Goal: Book appointment/travel/reservation

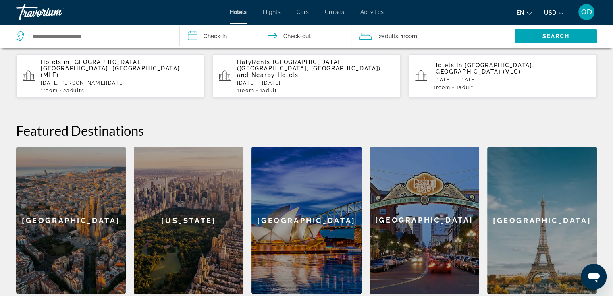
scroll to position [242, 0]
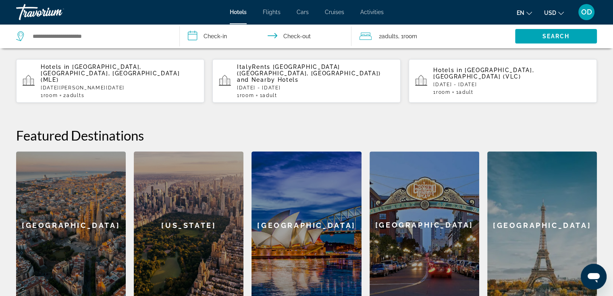
click at [515, 82] on p "Wed, 24 Sep - Mon, 29 Sep" at bounding box center [511, 85] width 157 height 6
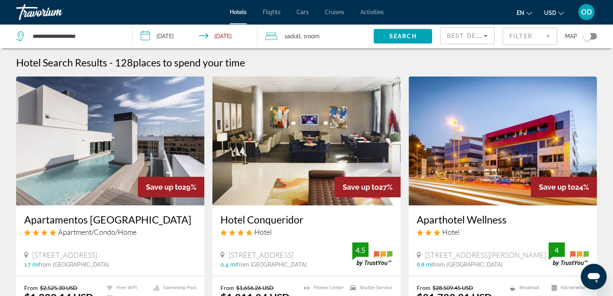
click at [590, 37] on div "Toggle map" at bounding box center [587, 36] width 8 height 8
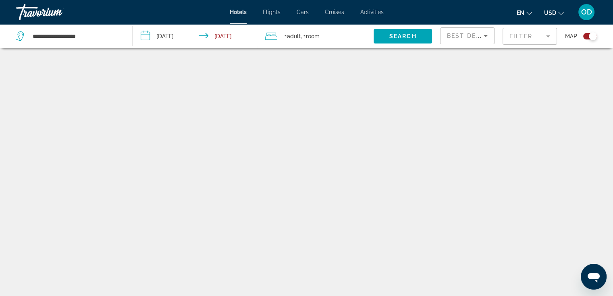
scroll to position [48, 0]
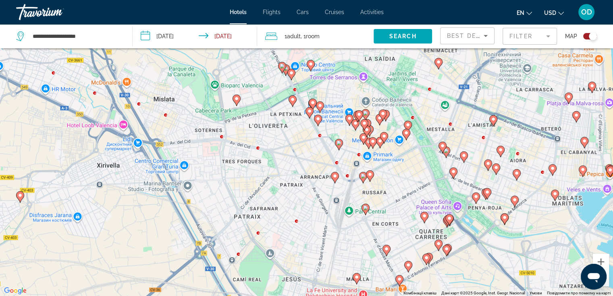
click at [334, 175] on image "Main content" at bounding box center [334, 176] width 5 height 5
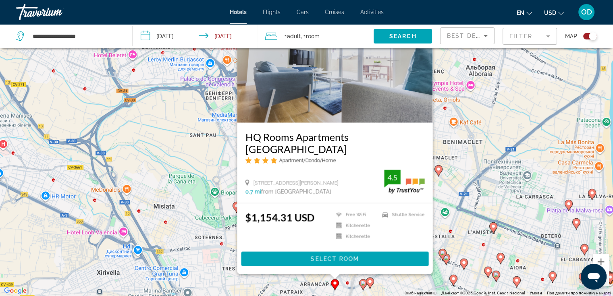
click at [362, 282] on image "Main content" at bounding box center [363, 283] width 5 height 5
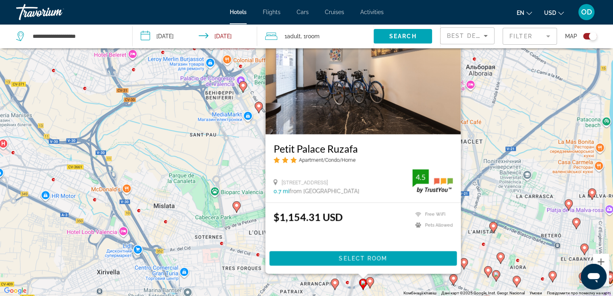
click at [371, 281] on image "Main content" at bounding box center [370, 281] width 5 height 5
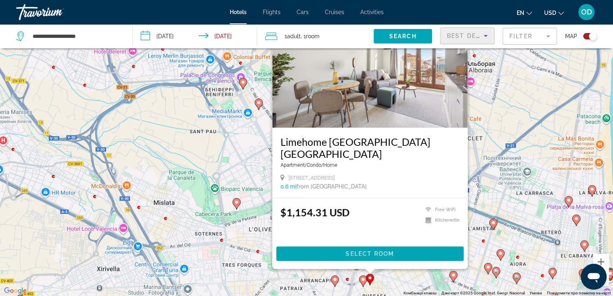
click at [464, 39] on div "Best Deals" at bounding box center [465, 36] width 37 height 10
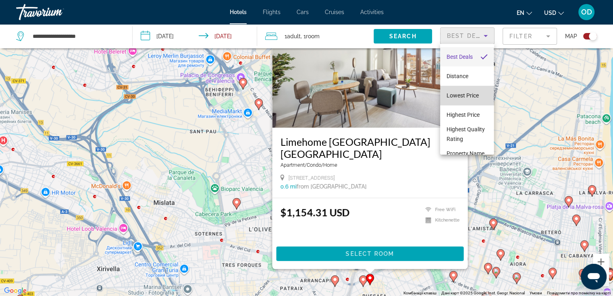
click at [478, 100] on span "Lowest Price" at bounding box center [463, 96] width 32 height 10
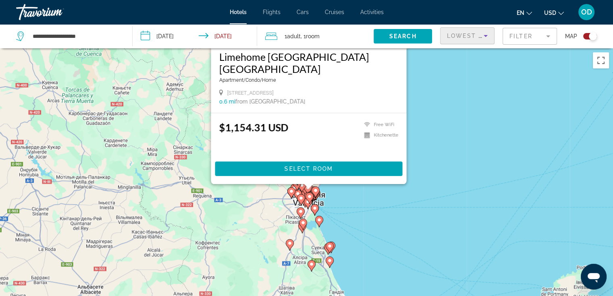
click at [588, 37] on div "Toggle map" at bounding box center [590, 36] width 14 height 6
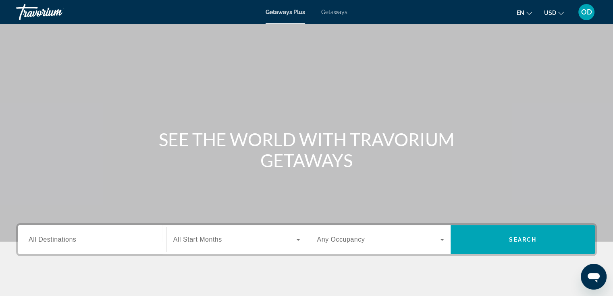
click at [81, 246] on div "Search widget" at bounding box center [92, 240] width 127 height 23
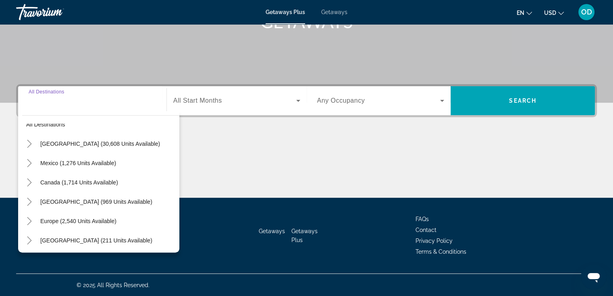
scroll to position [10, 0]
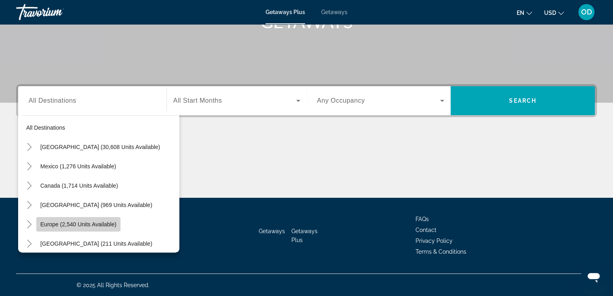
click at [83, 224] on span "Europe (2,540 units available)" at bounding box center [78, 224] width 76 height 6
type input "**********"
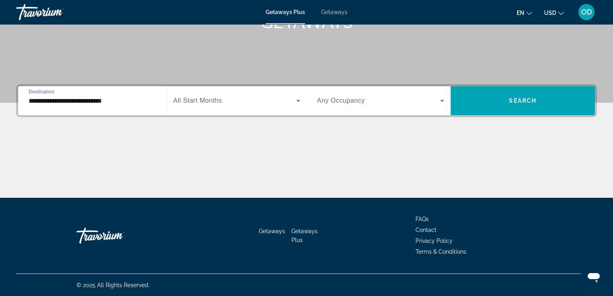
click at [251, 105] on span "Search widget" at bounding box center [234, 101] width 123 height 10
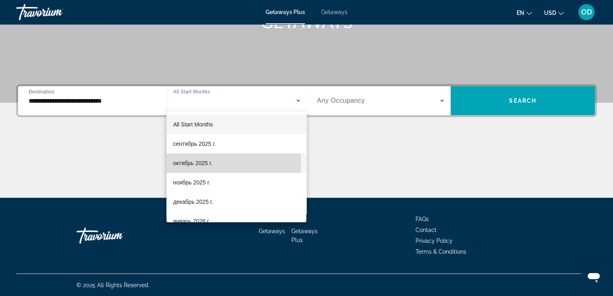
click at [213, 163] on mat-option "октябрь 2025 г." at bounding box center [236, 163] width 140 height 19
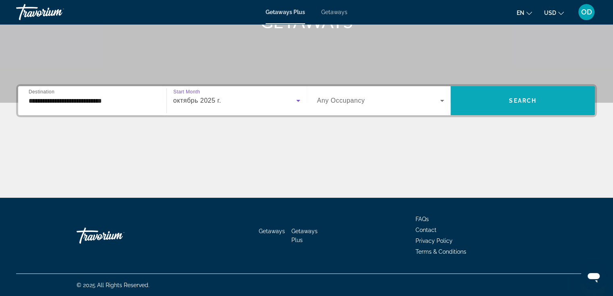
click at [494, 99] on span "Search widget" at bounding box center [523, 100] width 144 height 19
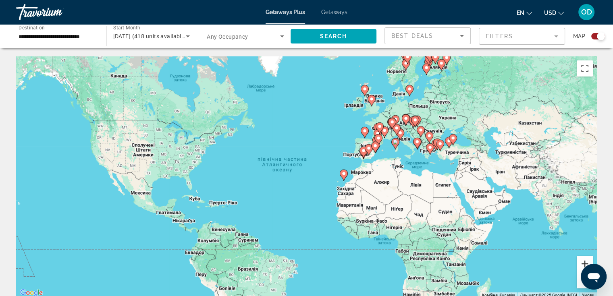
click at [587, 262] on button "Збільшити" at bounding box center [585, 264] width 16 height 16
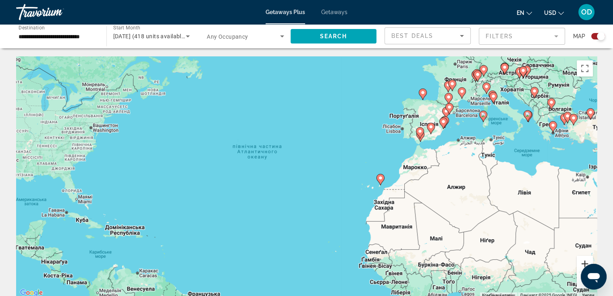
click at [587, 262] on button "Збільшити" at bounding box center [585, 264] width 16 height 16
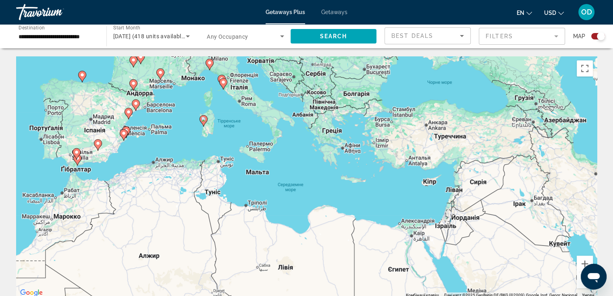
drag, startPoint x: 561, startPoint y: 224, endPoint x: 102, endPoint y: 283, distance: 462.8
click at [102, 283] on div "Увімкніть режим перетягування за допомогою клавіатури, натиснувши Alt + Enter. …" at bounding box center [306, 177] width 581 height 242
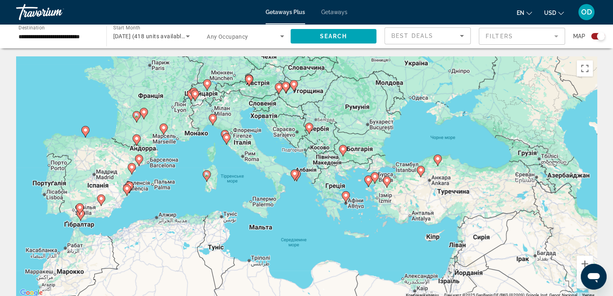
drag, startPoint x: 282, startPoint y: 205, endPoint x: 285, endPoint y: 261, distance: 56.5
click at [285, 261] on div "Увімкніть режим перетягування за допомогою клавіатури, натиснувши Alt + Enter. …" at bounding box center [306, 177] width 581 height 242
click at [419, 170] on image "Main content" at bounding box center [420, 170] width 5 height 5
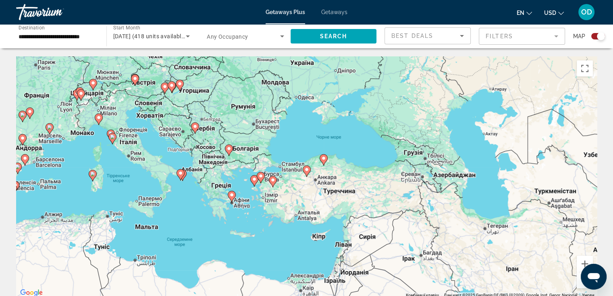
click at [306, 169] on image "Main content" at bounding box center [306, 169] width 5 height 5
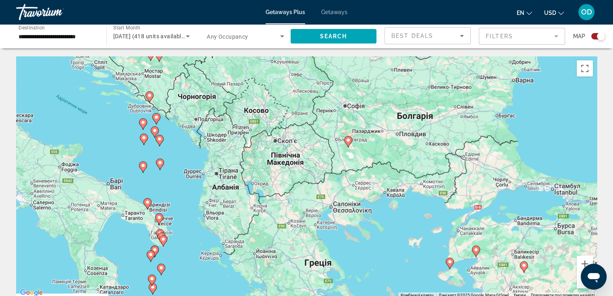
drag, startPoint x: 168, startPoint y: 187, endPoint x: 523, endPoint y: 239, distance: 359.3
click at [523, 239] on div "Увімкніть режим перетягування за допомогою клавіатури, натиснувши Alt + Enter. …" at bounding box center [306, 177] width 581 height 242
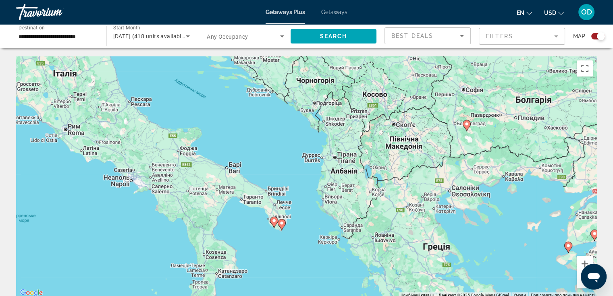
drag, startPoint x: 270, startPoint y: 239, endPoint x: 389, endPoint y: 222, distance: 120.8
click at [389, 222] on div "Увімкніть режим перетягування за допомогою клавіатури, натиснувши Alt + Enter. …" at bounding box center [306, 177] width 581 height 242
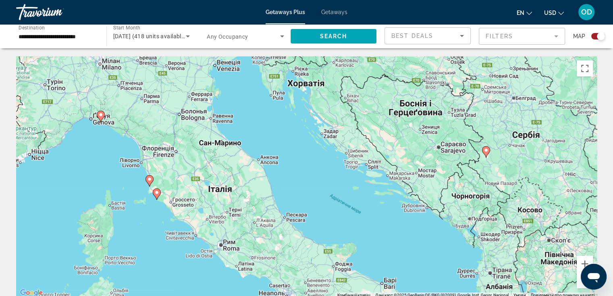
drag, startPoint x: 345, startPoint y: 164, endPoint x: 495, endPoint y: 276, distance: 186.4
click at [501, 280] on div "Увімкніть режим перетягування за допомогою клавіатури, натиснувши Alt + Enter. …" at bounding box center [306, 177] width 581 height 242
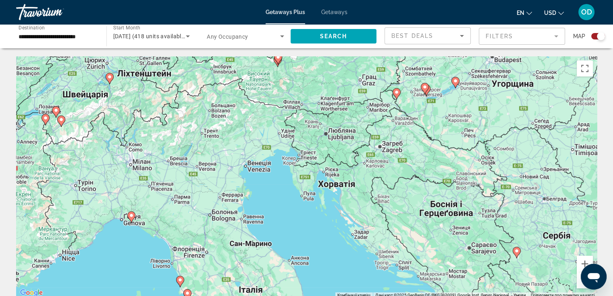
drag, startPoint x: 383, startPoint y: 179, endPoint x: 415, endPoint y: 283, distance: 108.6
click at [415, 283] on div "Увімкніть режим перетягування за допомогою клавіатури, натиснувши Alt + Enter. …" at bounding box center [306, 177] width 581 height 242
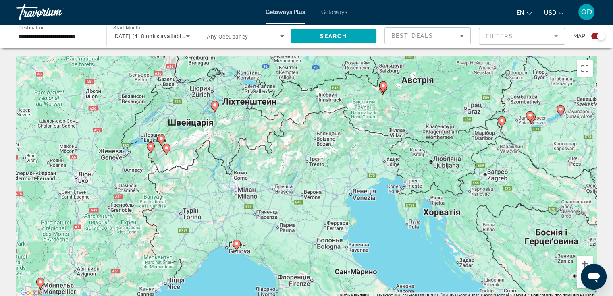
drag, startPoint x: 398, startPoint y: 175, endPoint x: 503, endPoint y: 206, distance: 109.7
click at [503, 206] on div "Увімкніть режим перетягування за допомогою клавіатури, натиснувши Alt + Enter. …" at bounding box center [306, 177] width 581 height 242
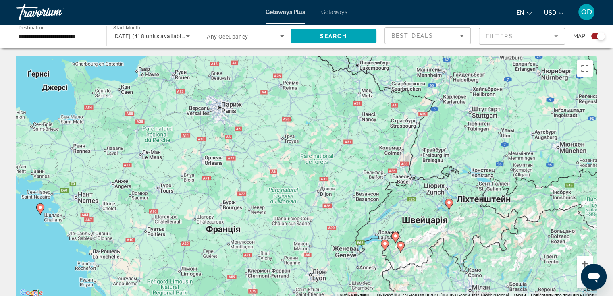
drag, startPoint x: 175, startPoint y: 177, endPoint x: 412, endPoint y: 277, distance: 257.9
click at [412, 277] on div "Увімкніть режим перетягування за допомогою клавіатури, натиснувши Alt + Enter. …" at bounding box center [306, 177] width 581 height 242
click at [146, 39] on span "[DATE] (418 units available)" at bounding box center [149, 36] width 73 height 6
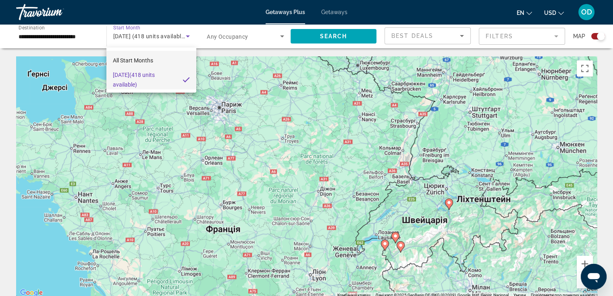
click at [146, 60] on span "All Start Months" at bounding box center [133, 60] width 40 height 6
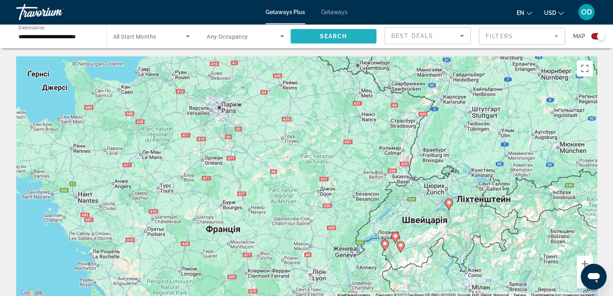
click at [346, 34] on span "Search" at bounding box center [333, 36] width 27 height 6
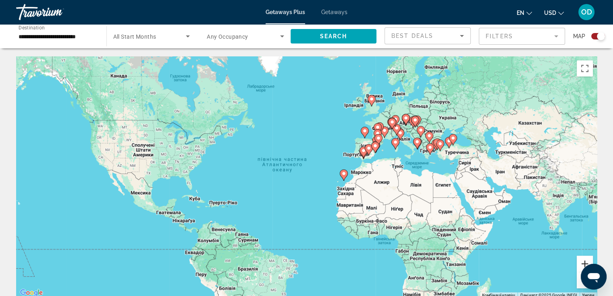
click at [583, 262] on button "Збільшити" at bounding box center [585, 264] width 16 height 16
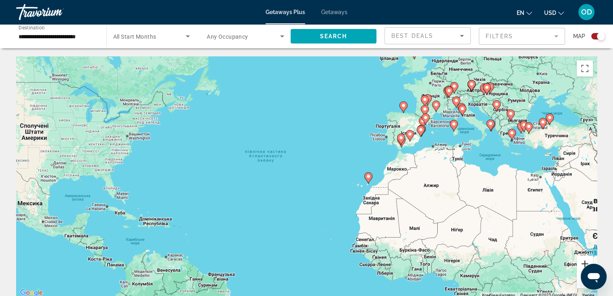
click at [583, 262] on button "Збільшити" at bounding box center [585, 264] width 16 height 16
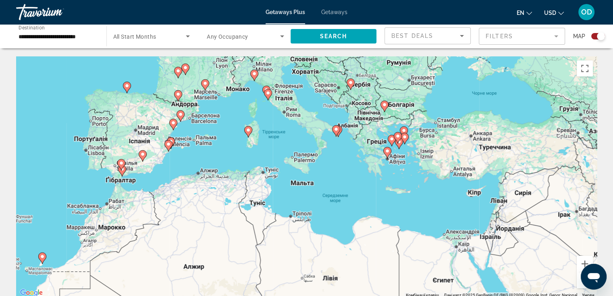
drag, startPoint x: 550, startPoint y: 179, endPoint x: 141, endPoint y: 245, distance: 414.2
click at [138, 249] on div "Увімкніть режим перетягування за допомогою клавіатури, натиснувши Alt + Enter. …" at bounding box center [306, 177] width 581 height 242
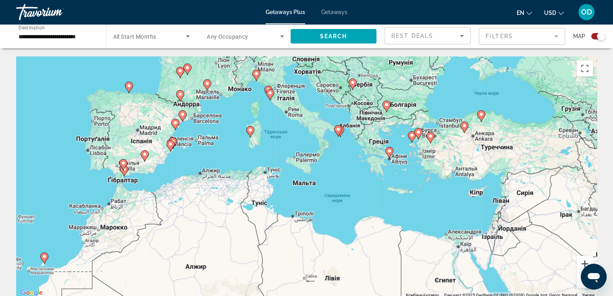
click at [582, 263] on button "Збільшити" at bounding box center [585, 264] width 16 height 16
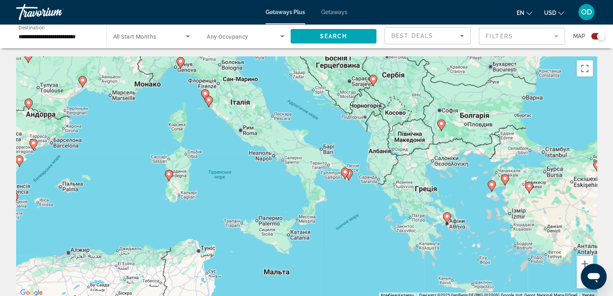
drag, startPoint x: 546, startPoint y: 182, endPoint x: 519, endPoint y: 268, distance: 90.8
click at [519, 268] on div "Увімкніть режим перетягування за допомогою клавіатури, натиснувши Alt + Enter. …" at bounding box center [306, 177] width 581 height 242
click at [447, 216] on image "Main content" at bounding box center [447, 216] width 5 height 5
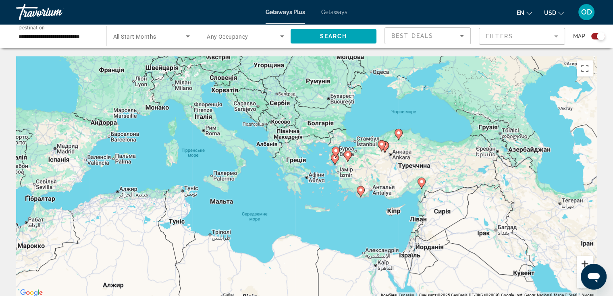
click at [582, 261] on button "Збільшити" at bounding box center [585, 264] width 16 height 16
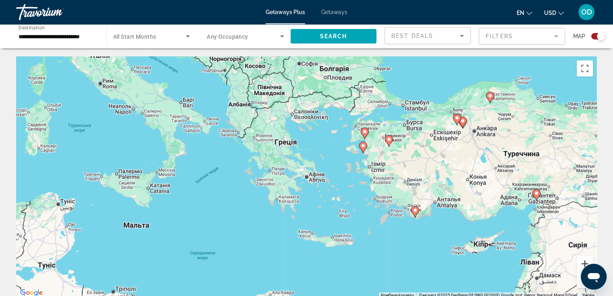
click at [582, 261] on button "Збільшити" at bounding box center [585, 264] width 16 height 16
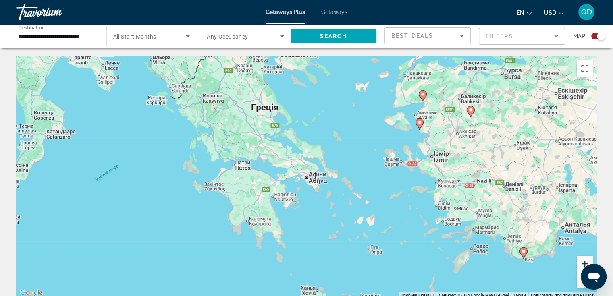
click at [582, 261] on button "Збільшити" at bounding box center [585, 264] width 16 height 16
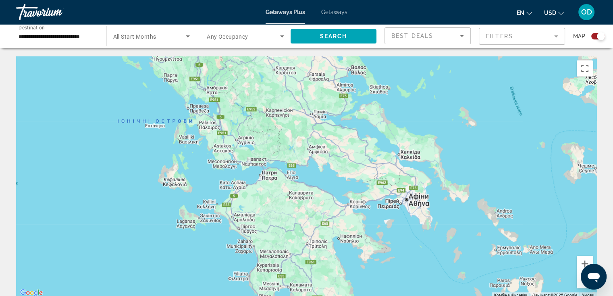
drag, startPoint x: 422, startPoint y: 172, endPoint x: 524, endPoint y: 195, distance: 104.9
click at [524, 195] on div "Для навігації використовуйте клавіші зі стрілками. Увімкніть режим перетягуванн…" at bounding box center [306, 177] width 581 height 242
click at [346, 35] on span "Search" at bounding box center [333, 36] width 27 height 6
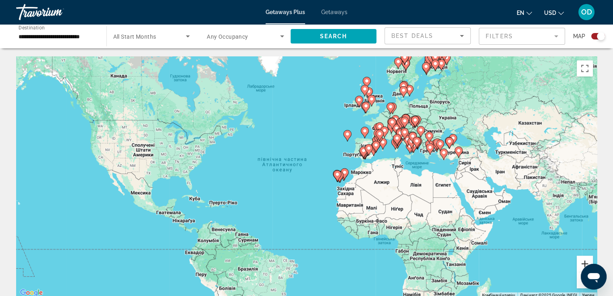
click at [580, 262] on button "Збільшити" at bounding box center [585, 264] width 16 height 16
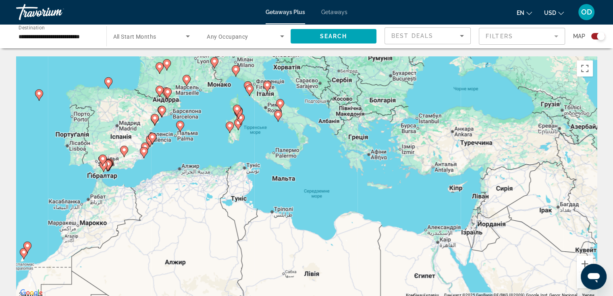
drag, startPoint x: 574, startPoint y: 203, endPoint x: 148, endPoint y: 266, distance: 430.3
click at [141, 268] on div "Для навігації використовуйте клавіші зі стрілками. Увімкніть режим перетягуванн…" at bounding box center [306, 177] width 581 height 242
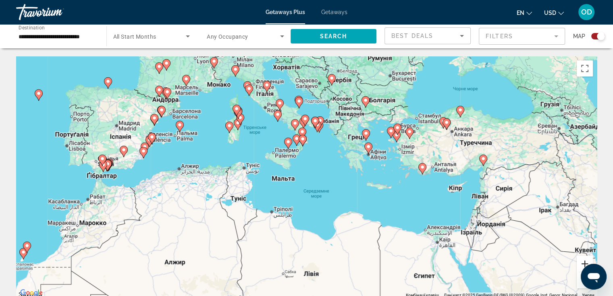
click at [582, 262] on button "Збільшити" at bounding box center [585, 264] width 16 height 16
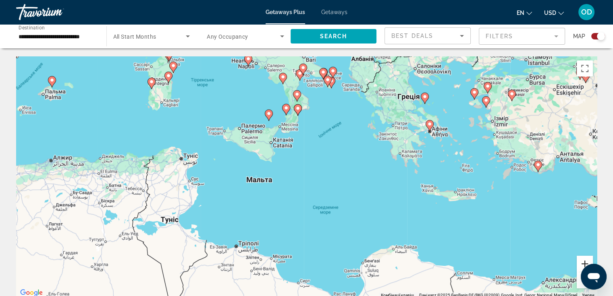
click at [582, 262] on button "Збільшити" at bounding box center [585, 264] width 16 height 16
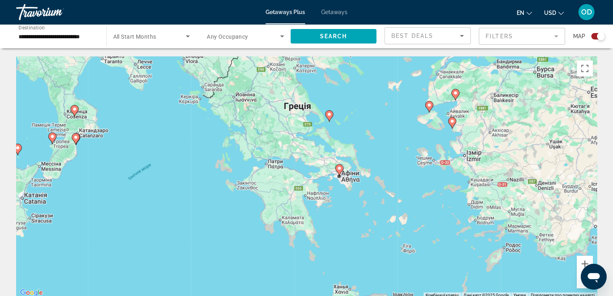
drag, startPoint x: 551, startPoint y: 204, endPoint x: 349, endPoint y: 286, distance: 218.2
click at [350, 292] on div "Для навігації використовуйте клавіші зі стрілками. Увімкніть режим перетягуванн…" at bounding box center [306, 177] width 581 height 242
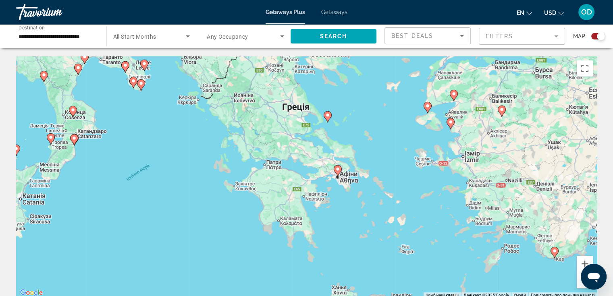
click at [337, 169] on image "Main content" at bounding box center [337, 169] width 5 height 5
type input "**********"
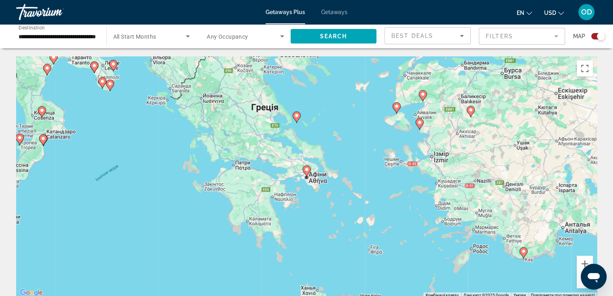
click at [307, 172] on icon "Main content" at bounding box center [306, 171] width 7 height 10
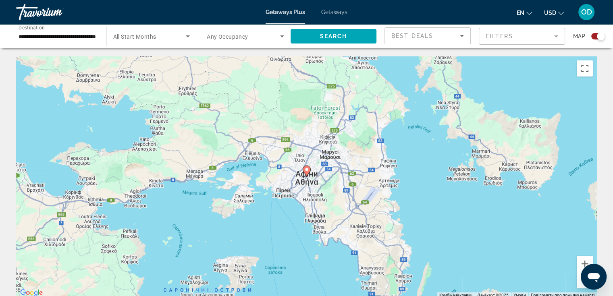
click at [307, 172] on image "Main content" at bounding box center [306, 169] width 5 height 5
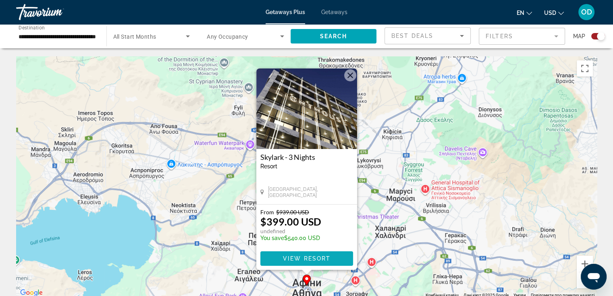
click at [297, 262] on span "View Resort" at bounding box center [307, 259] width 48 height 6
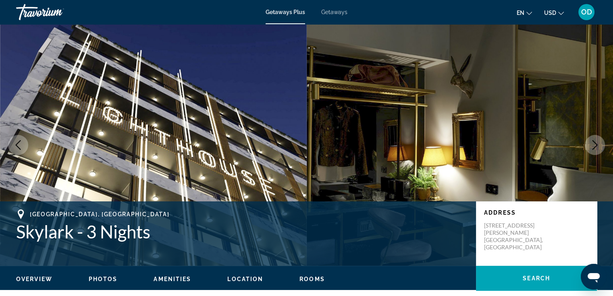
click at [594, 146] on icon "Next image" at bounding box center [595, 145] width 10 height 10
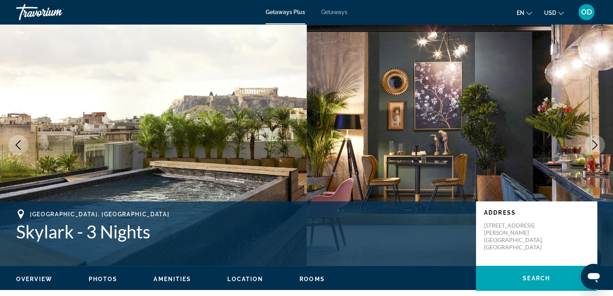
click at [594, 146] on icon "Next image" at bounding box center [595, 145] width 10 height 10
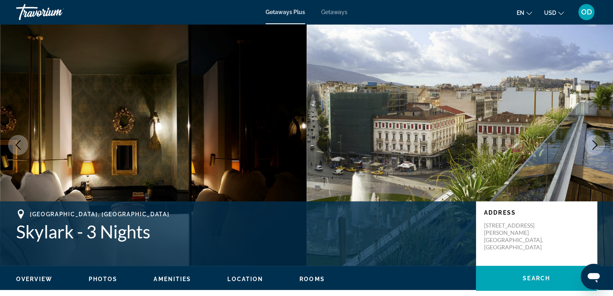
click at [594, 146] on icon "Next image" at bounding box center [595, 145] width 10 height 10
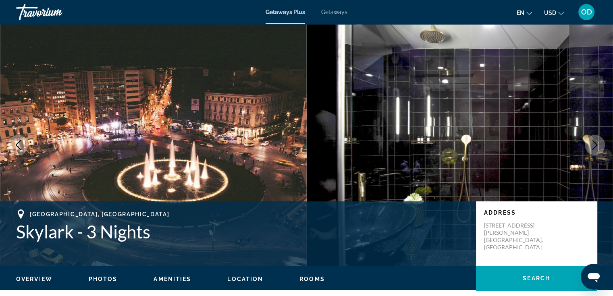
click at [594, 146] on icon "Next image" at bounding box center [595, 145] width 10 height 10
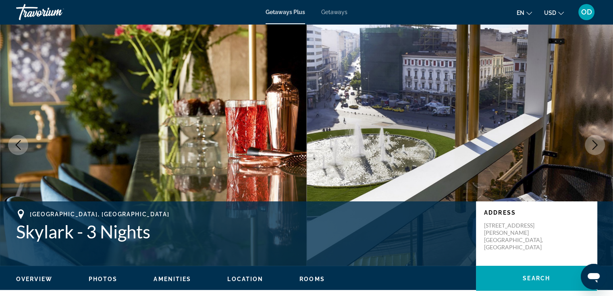
click at [19, 146] on icon "Previous image" at bounding box center [18, 145] width 10 height 10
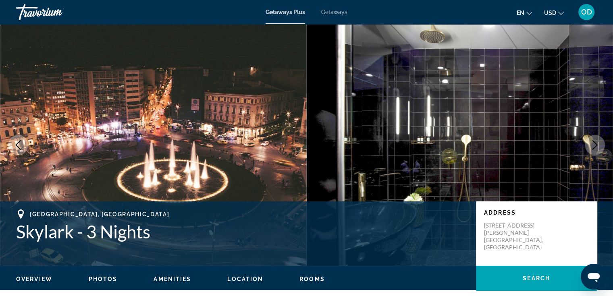
click at [594, 146] on icon "Next image" at bounding box center [595, 145] width 10 height 10
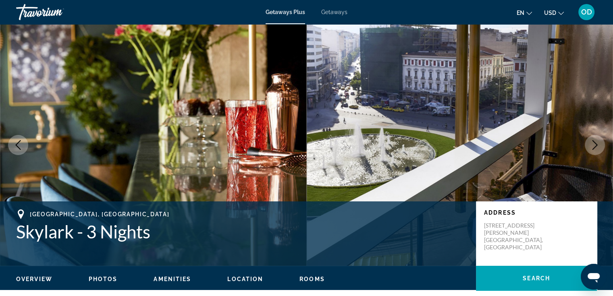
click at [594, 146] on icon "Next image" at bounding box center [595, 145] width 10 height 10
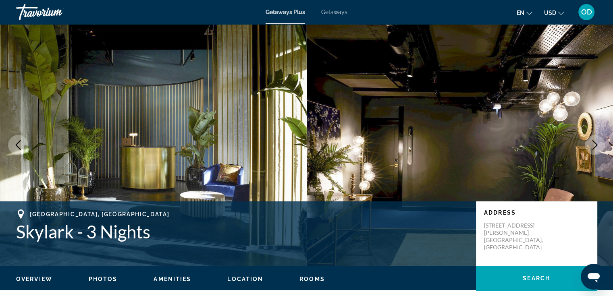
click at [594, 146] on icon "Next image" at bounding box center [595, 145] width 10 height 10
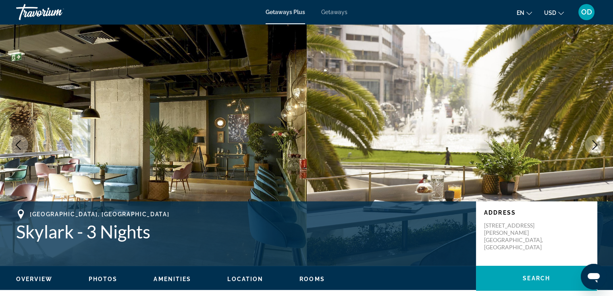
click at [594, 146] on icon "Next image" at bounding box center [595, 145] width 10 height 10
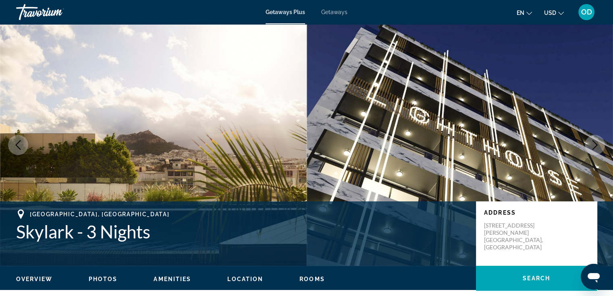
click at [594, 146] on icon "Next image" at bounding box center [595, 145] width 10 height 10
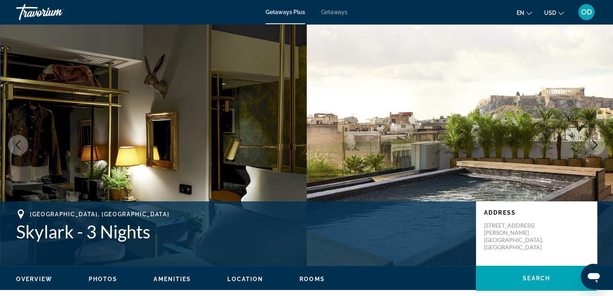
click at [594, 146] on icon "Next image" at bounding box center [595, 145] width 10 height 10
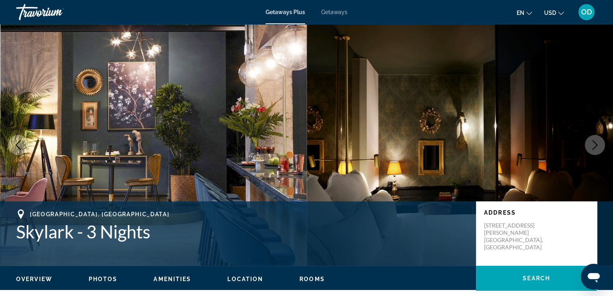
click at [594, 146] on icon "Next image" at bounding box center [595, 145] width 10 height 10
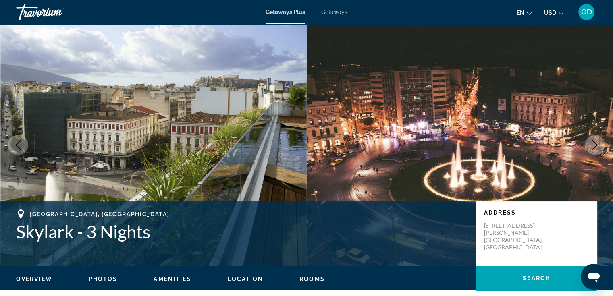
click at [594, 146] on icon "Next image" at bounding box center [595, 145] width 10 height 10
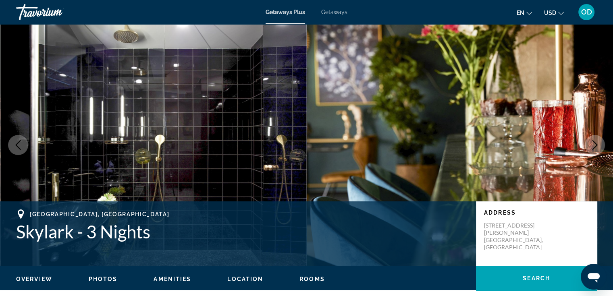
click at [594, 146] on icon "Next image" at bounding box center [595, 145] width 10 height 10
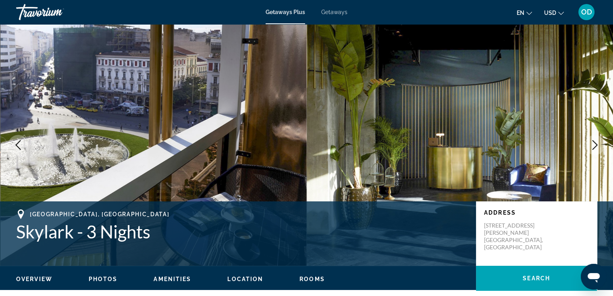
click at [594, 146] on icon "Next image" at bounding box center [595, 145] width 10 height 10
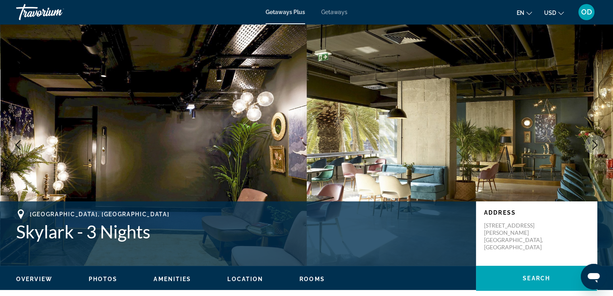
click at [594, 146] on icon "Next image" at bounding box center [595, 145] width 10 height 10
